Goal: Information Seeking & Learning: Learn about a topic

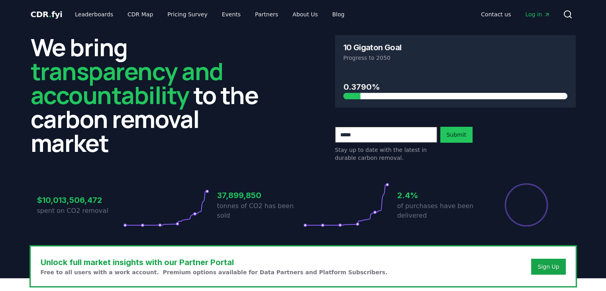
click at [535, 15] on span "Log in" at bounding box center [537, 14] width 25 height 8
click at [137, 14] on link "CDR Map" at bounding box center [140, 14] width 38 height 14
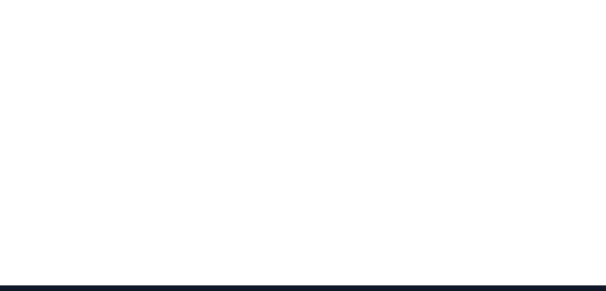
scroll to position [100, 0]
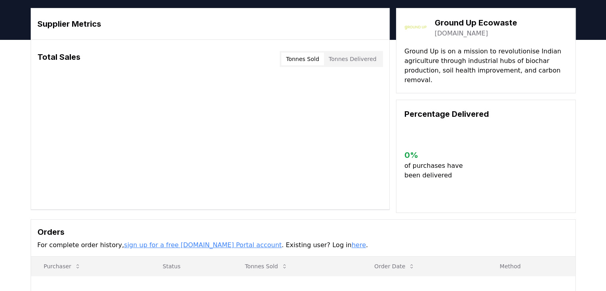
scroll to position [27, 0]
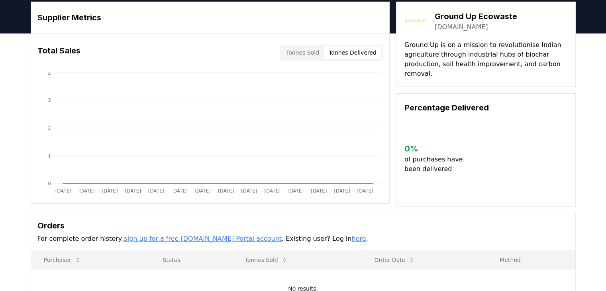
click at [342, 50] on button "Tonnes Delivered" at bounding box center [352, 52] width 57 height 13
click at [311, 52] on button "Tonnes Sold" at bounding box center [302, 52] width 43 height 13
click at [338, 50] on button "Tonnes Delivered" at bounding box center [352, 52] width 57 height 13
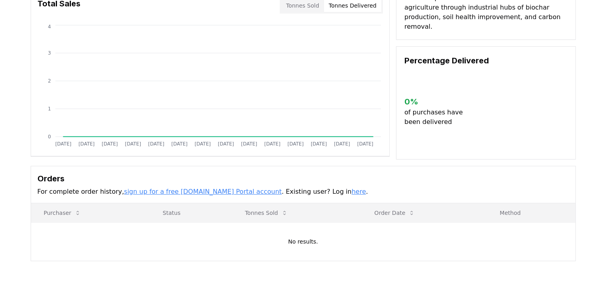
scroll to position [74, 0]
click at [204, 191] on link "sign up for a free CDR.fyi Portal account" at bounding box center [203, 191] width 158 height 8
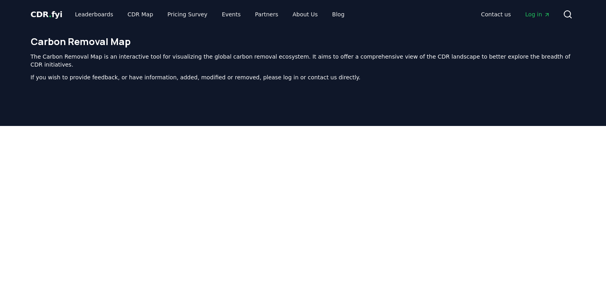
scroll to position [100, 0]
